Goal: Information Seeking & Learning: Learn about a topic

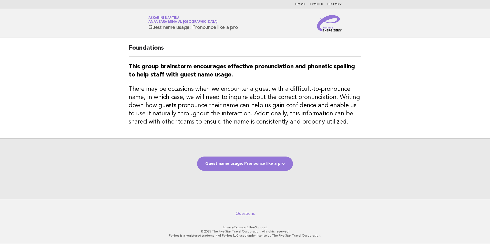
click at [300, 4] on link "Home" at bounding box center [300, 4] width 10 height 3
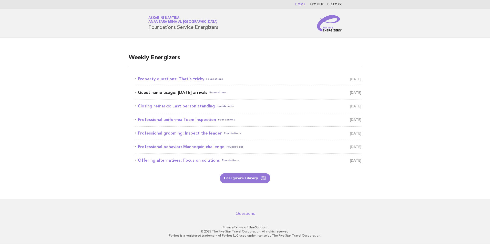
click at [191, 94] on link "Guest name usage: [DATE] arrivals Foundations [DATE]" at bounding box center [248, 92] width 226 height 7
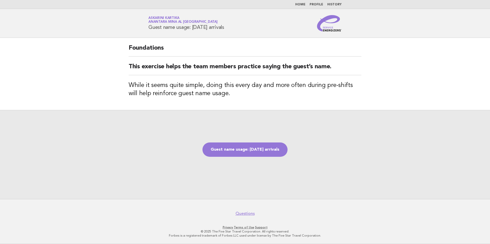
drag, startPoint x: 231, startPoint y: 26, endPoint x: 149, endPoint y: 30, distance: 82.0
click at [149, 30] on h1 "Service Energizers Askarini Kartika Anantara Mina al Arab Ras Al Khaimah Resort…" at bounding box center [186, 23] width 76 height 13
copy h1 "Guest name usage: [DATE] arrivals"
